Goal: Transaction & Acquisition: Purchase product/service

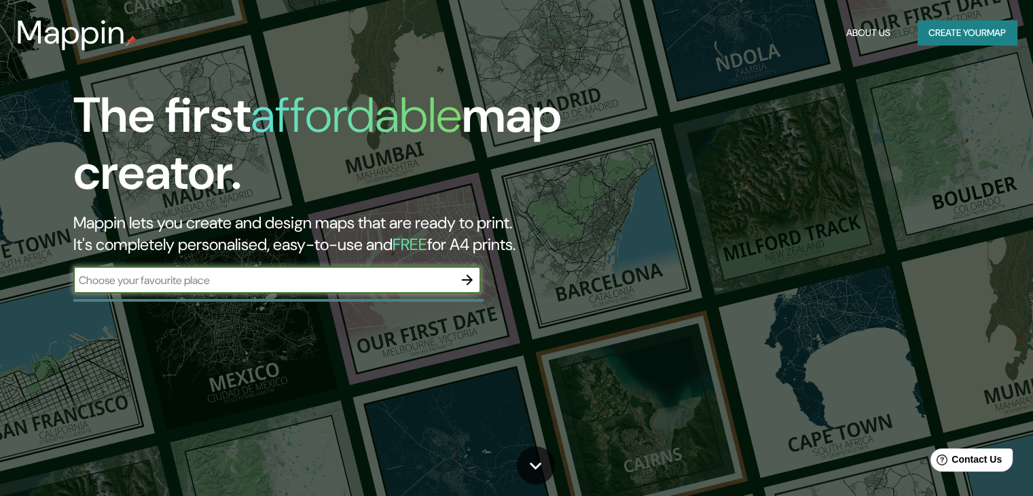
click at [470, 278] on icon "button" at bounding box center [467, 279] width 11 height 11
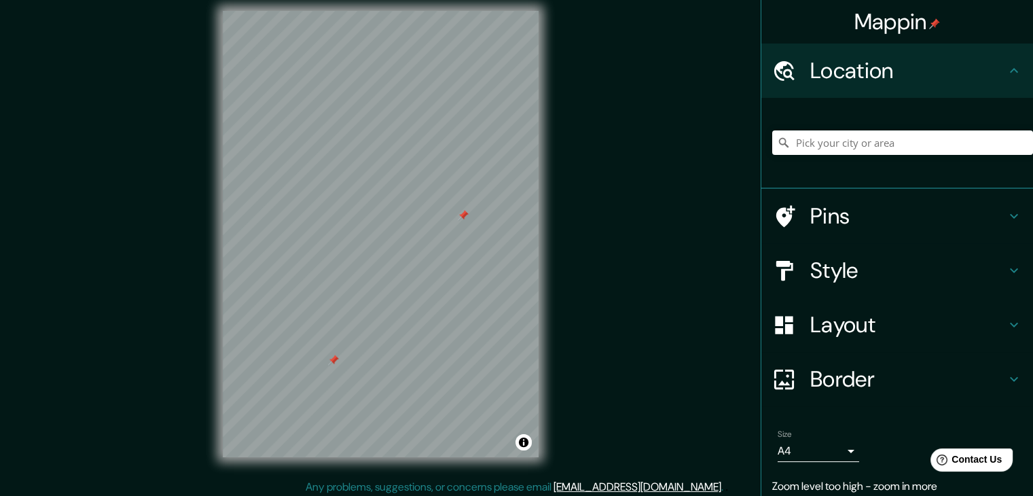
scroll to position [16, 0]
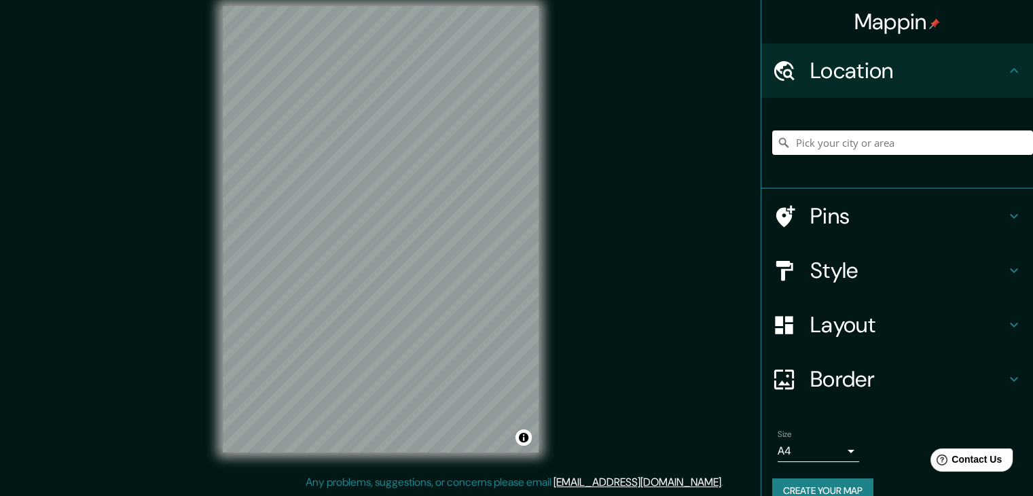
click at [856, 142] on input "Pick your city or area" at bounding box center [902, 142] width 261 height 24
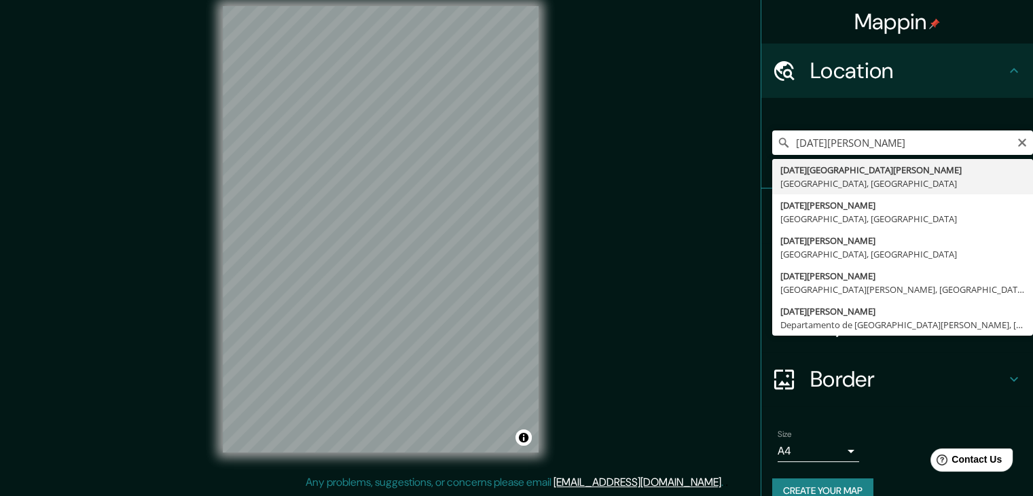
type input "[DATE][GEOGRAPHIC_DATA][PERSON_NAME], [GEOGRAPHIC_DATA], [GEOGRAPHIC_DATA]"
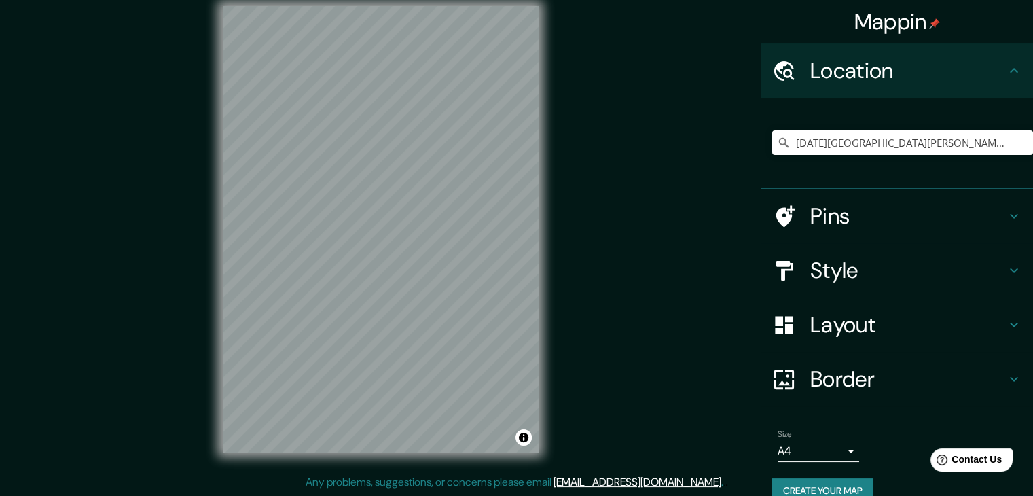
click at [810, 272] on h4 "Style" at bounding box center [908, 270] width 196 height 27
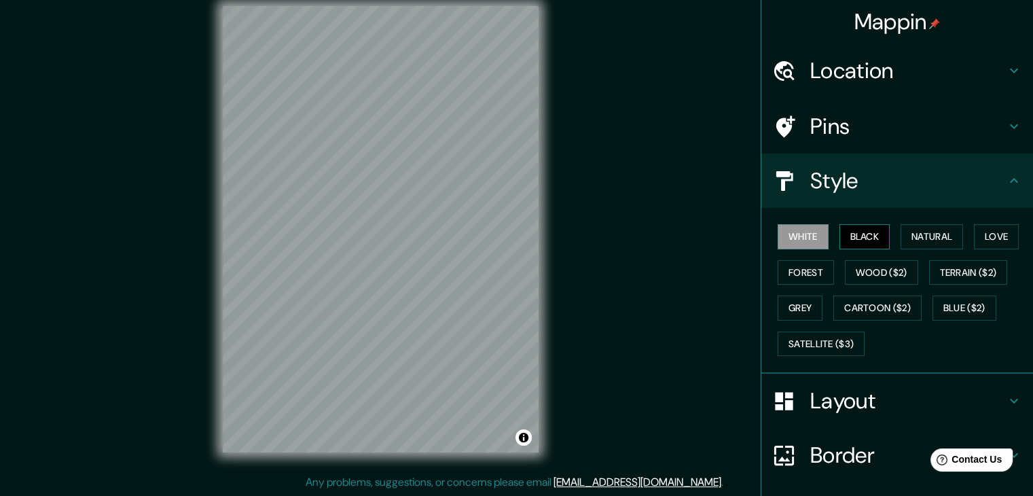
click at [839, 234] on button "Black" at bounding box center [864, 236] width 51 height 25
click at [808, 236] on button "White" at bounding box center [802, 236] width 51 height 25
click at [877, 403] on h4 "Layout" at bounding box center [908, 400] width 196 height 27
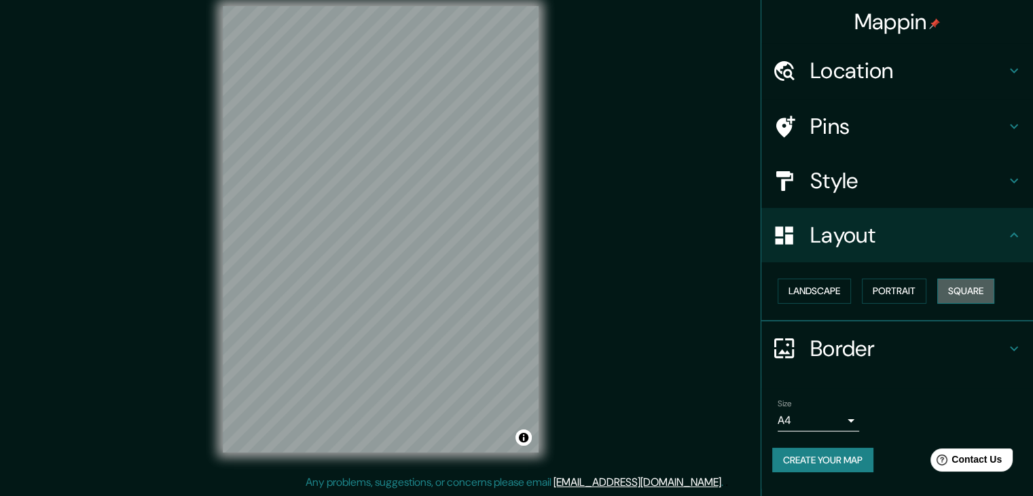
click at [970, 291] on button "Square" at bounding box center [965, 290] width 57 height 25
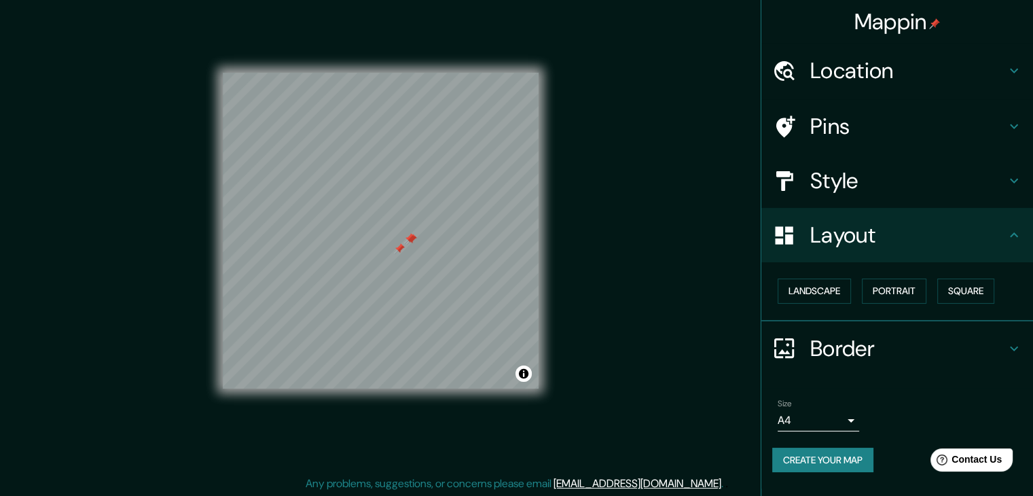
scroll to position [16, 0]
click at [868, 175] on h4 "Style" at bounding box center [908, 180] width 196 height 27
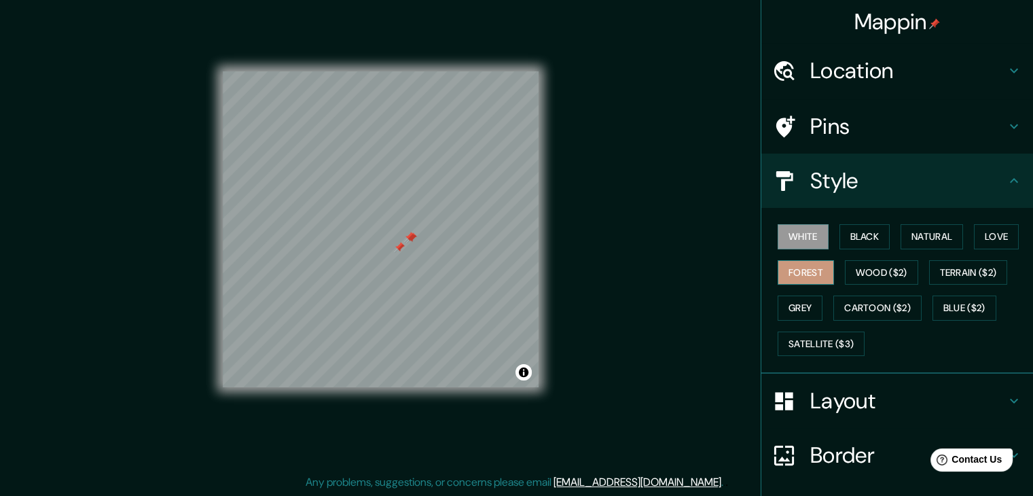
click at [818, 272] on button "Forest" at bounding box center [805, 272] width 56 height 25
click at [804, 239] on button "White" at bounding box center [802, 236] width 51 height 25
click at [1002, 232] on button "Love" at bounding box center [996, 236] width 45 height 25
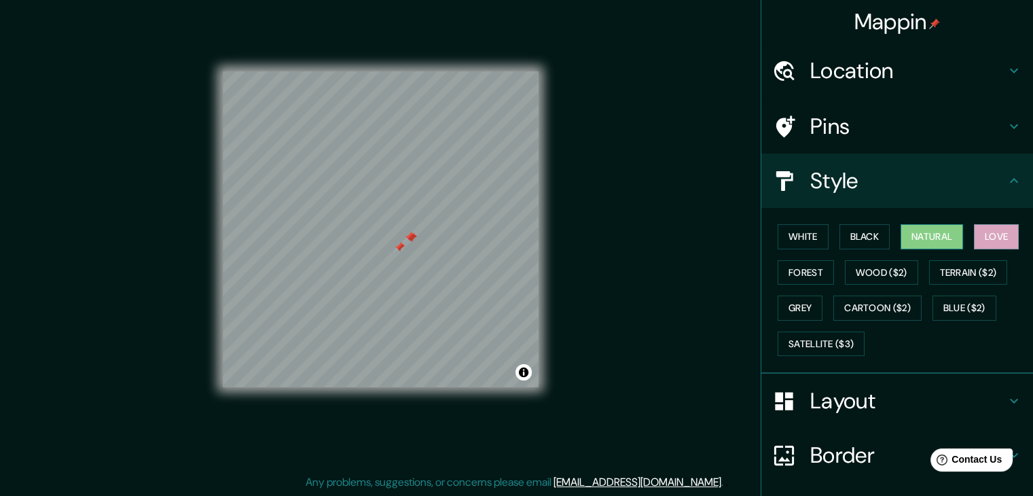
click at [951, 236] on button "Natural" at bounding box center [931, 236] width 62 height 25
click at [997, 237] on button "Love" at bounding box center [996, 236] width 45 height 25
click at [934, 237] on button "Natural" at bounding box center [931, 236] width 62 height 25
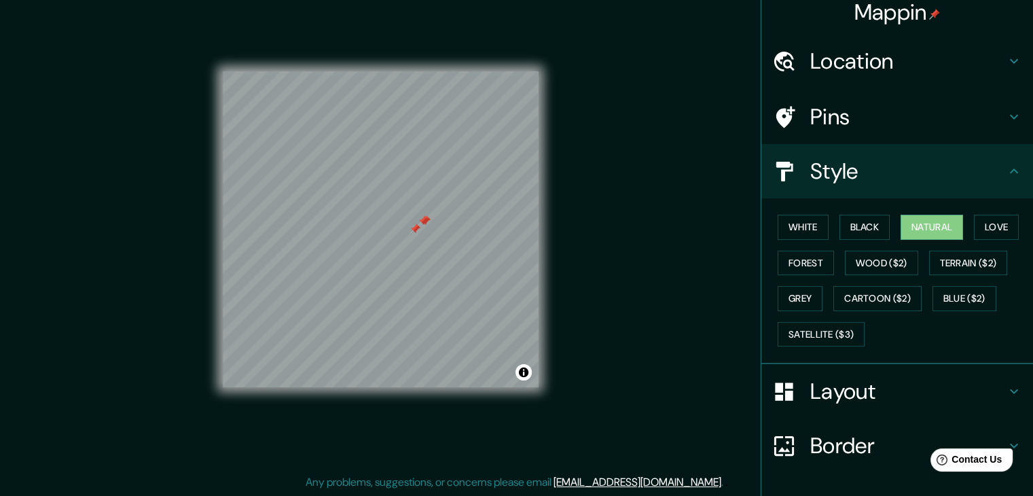
scroll to position [0, 0]
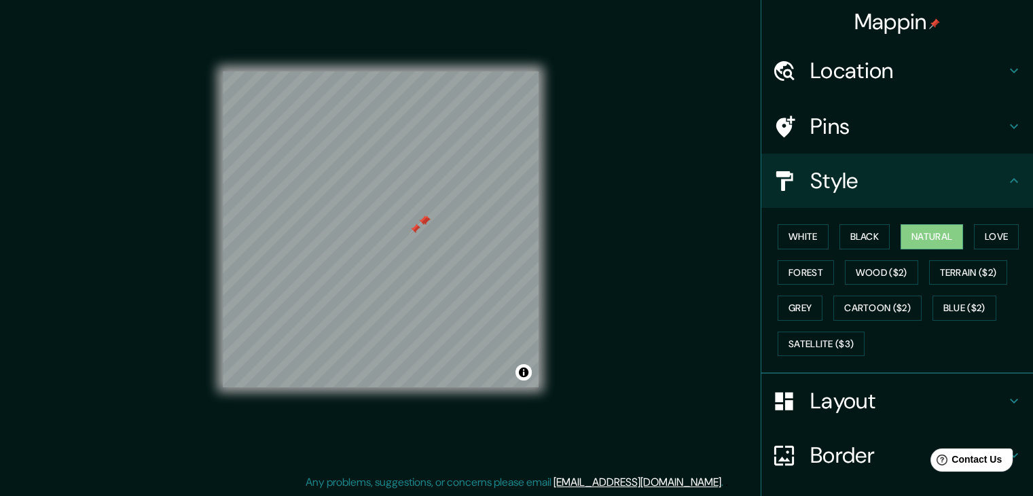
click at [921, 72] on h4 "Location" at bounding box center [908, 70] width 196 height 27
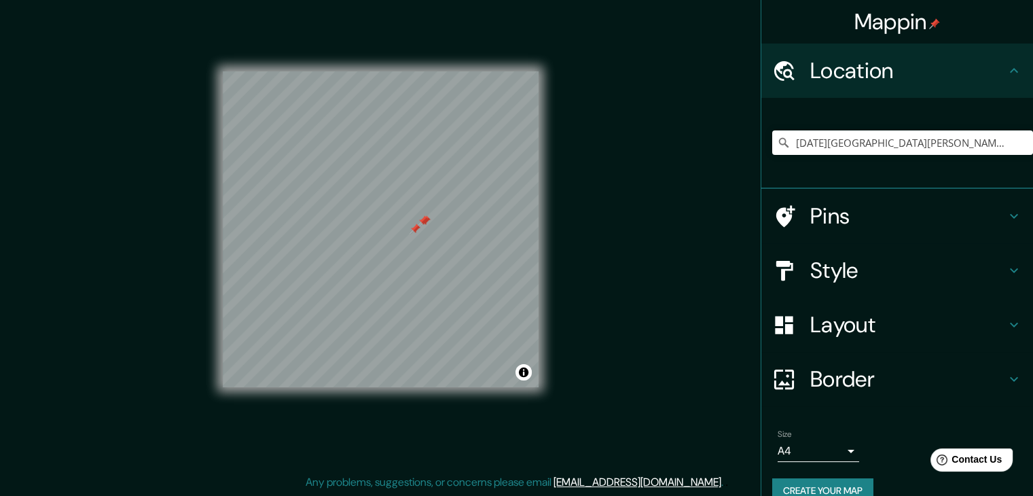
click at [921, 72] on h4 "Location" at bounding box center [908, 70] width 196 height 27
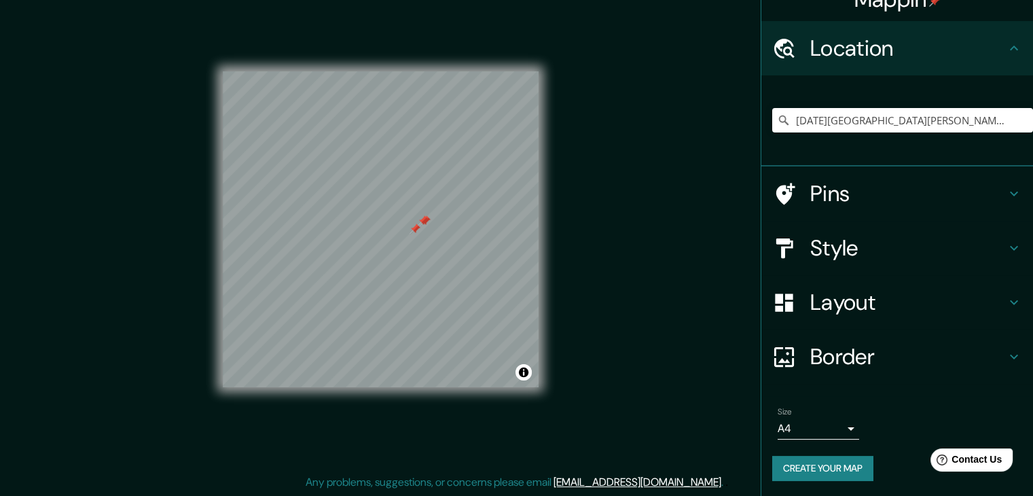
scroll to position [23, 0]
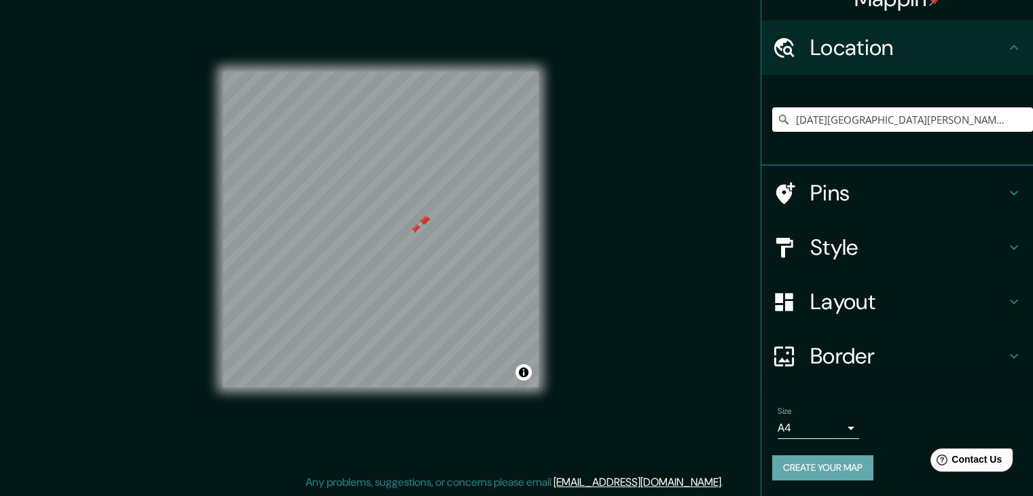
click at [837, 469] on button "Create your map" at bounding box center [822, 467] width 101 height 25
click at [526, 373] on button "Toggle attribution" at bounding box center [523, 372] width 16 height 16
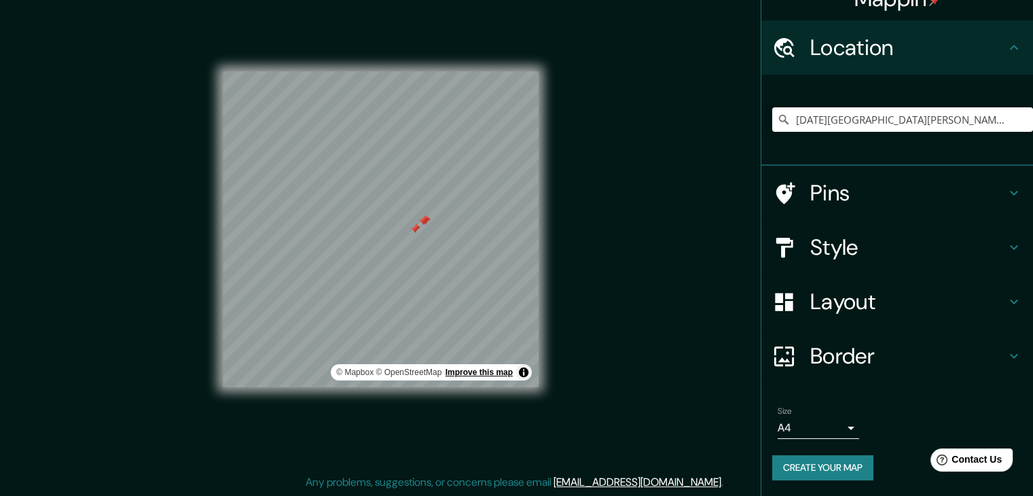
click at [481, 373] on link "Improve this map" at bounding box center [478, 372] width 67 height 10
drag, startPoint x: 419, startPoint y: 226, endPoint x: 616, endPoint y: 191, distance: 199.9
click at [616, 191] on div "Mappin Location [DATE][GEOGRAPHIC_DATA][PERSON_NAME], [GEOGRAPHIC_DATA], [GEOGR…" at bounding box center [516, 239] width 1033 height 511
